Goal: Find specific page/section: Find specific page/section

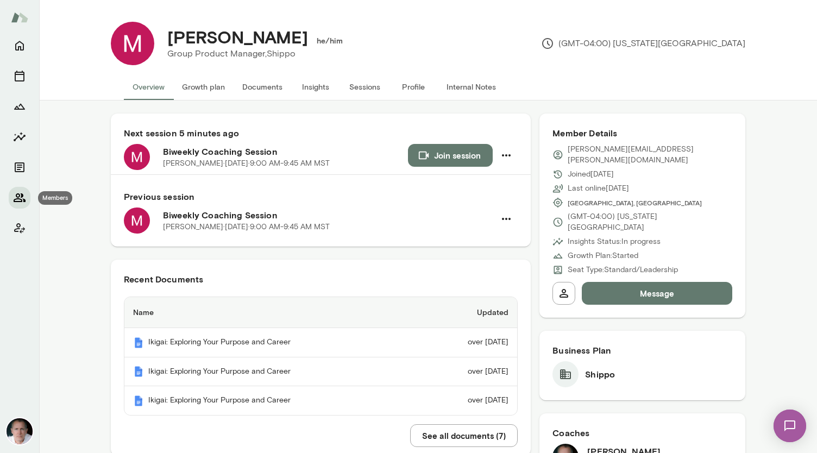
click at [26, 198] on button "Members" at bounding box center [20, 198] width 22 height 22
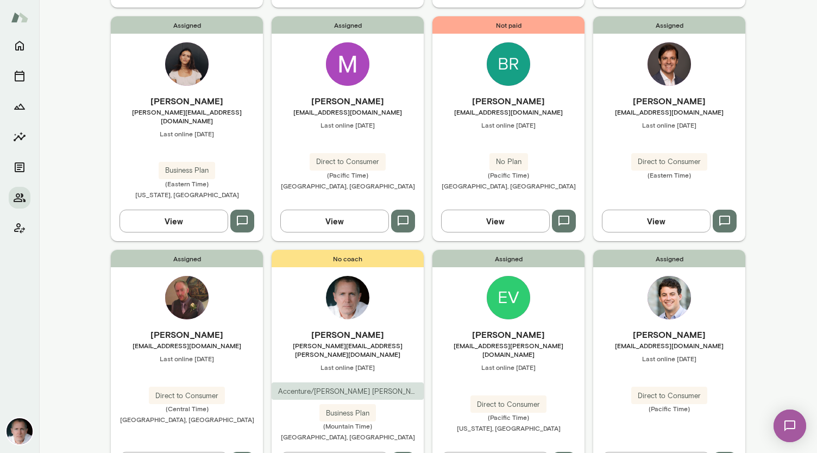
scroll to position [826, 0]
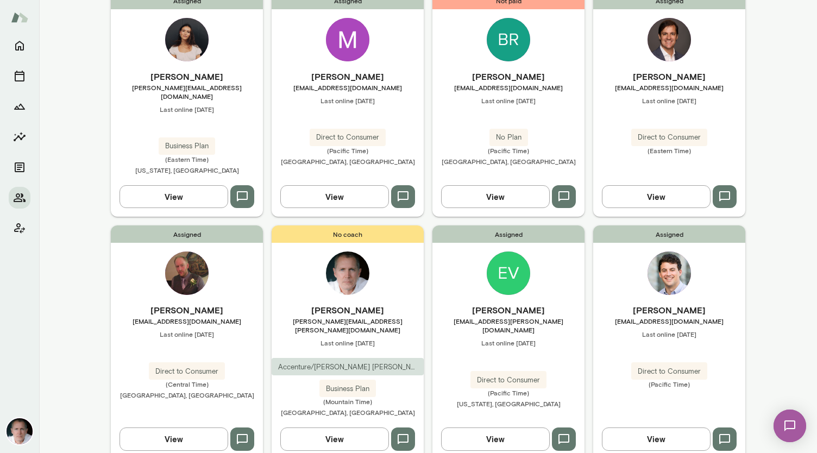
click at [503, 251] on img at bounding box center [508, 272] width 43 height 43
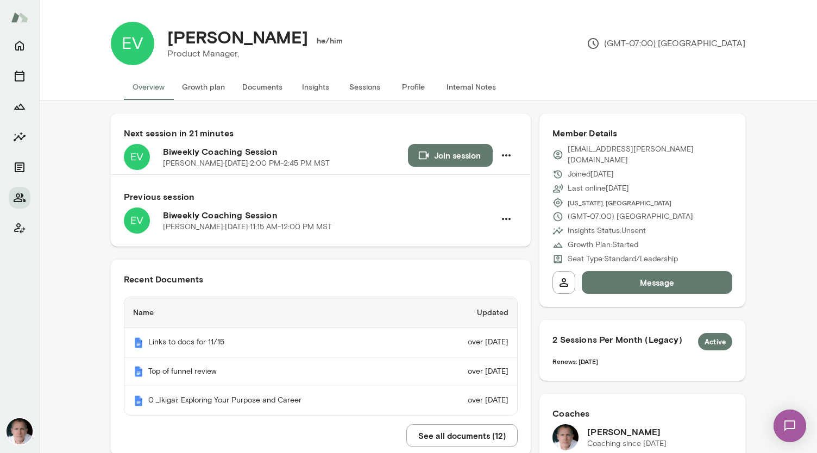
click at [439, 433] on button "See all documents ( 12 )" at bounding box center [461, 435] width 111 height 23
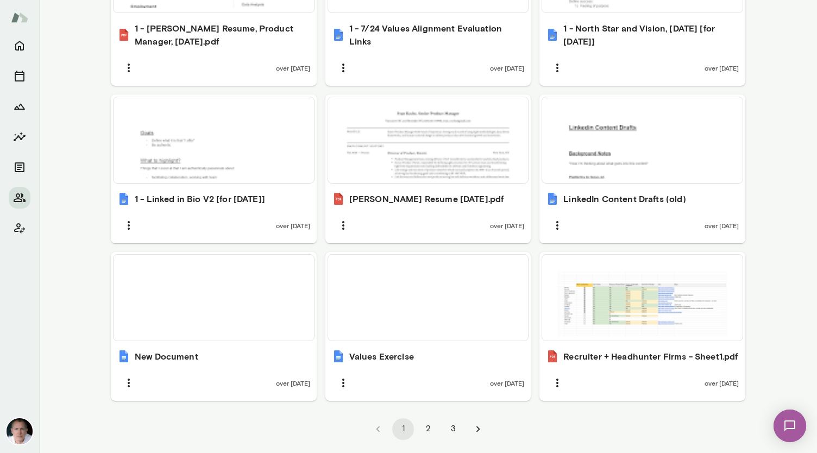
scroll to position [696, 0]
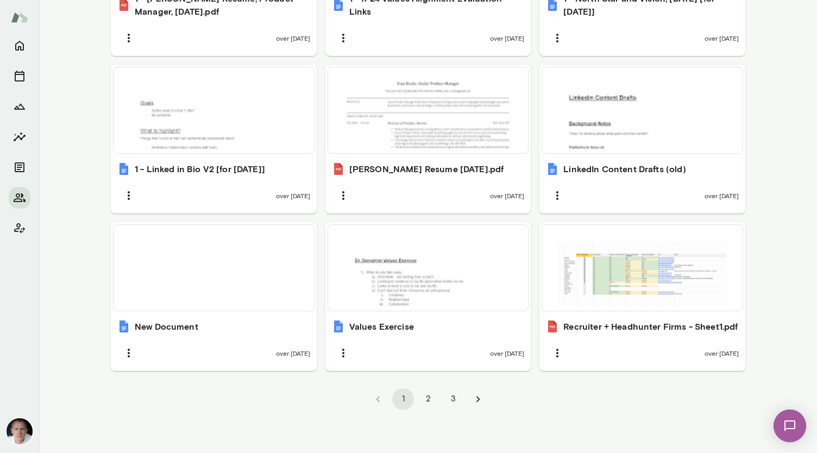
click at [449, 401] on button "3" at bounding box center [453, 399] width 22 height 22
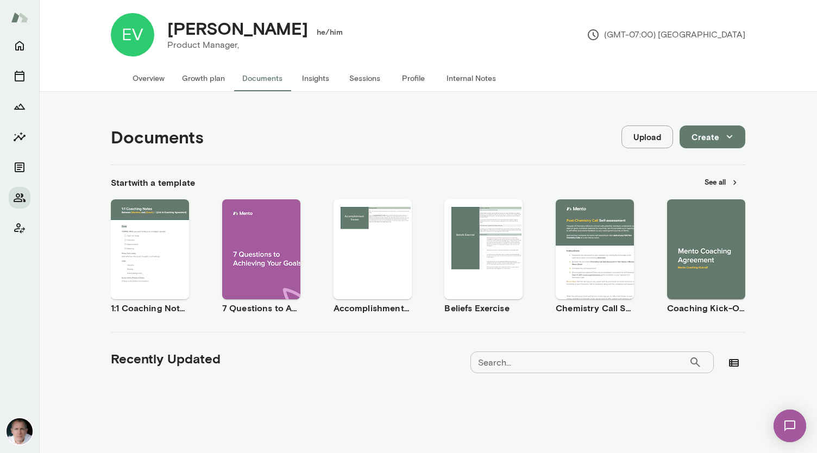
scroll to position [210, 0]
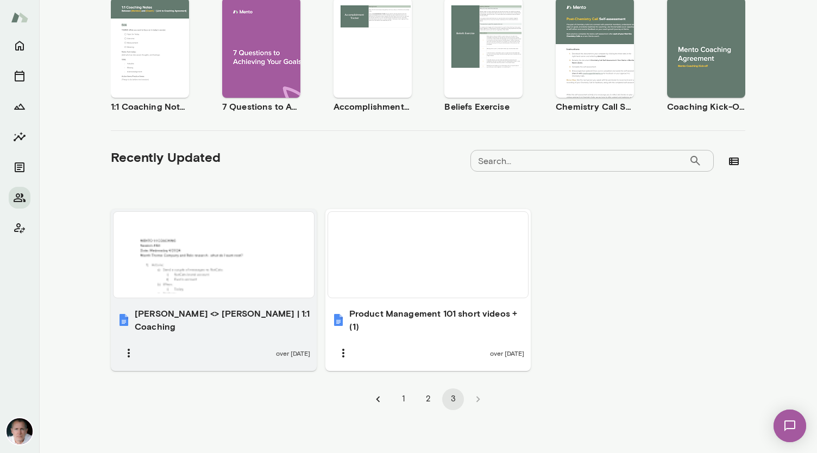
click at [248, 260] on div at bounding box center [214, 254] width 192 height 77
